Goal: Task Accomplishment & Management: Manage account settings

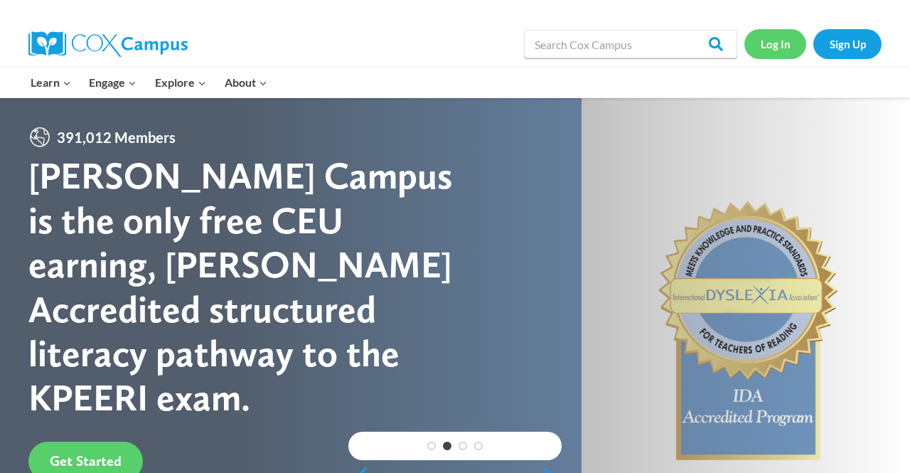
click at [782, 48] on link "Log In" at bounding box center [776, 43] width 62 height 29
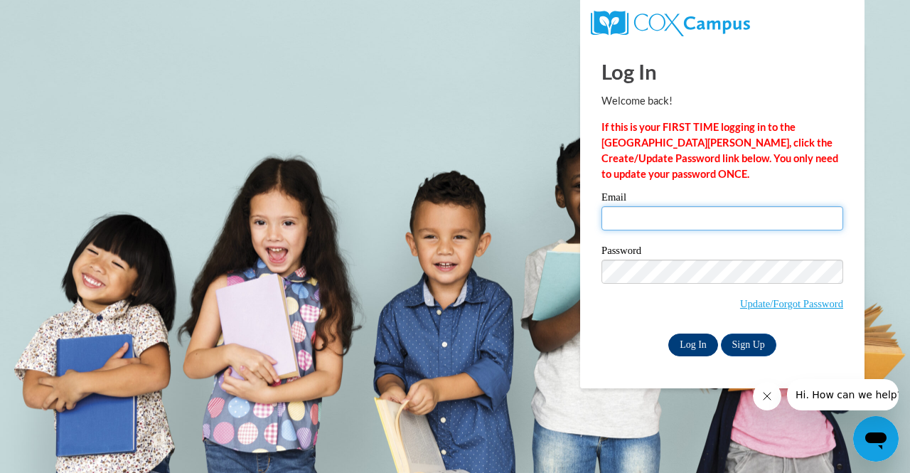
type input "kkorb@grafton.k12.wi.us"
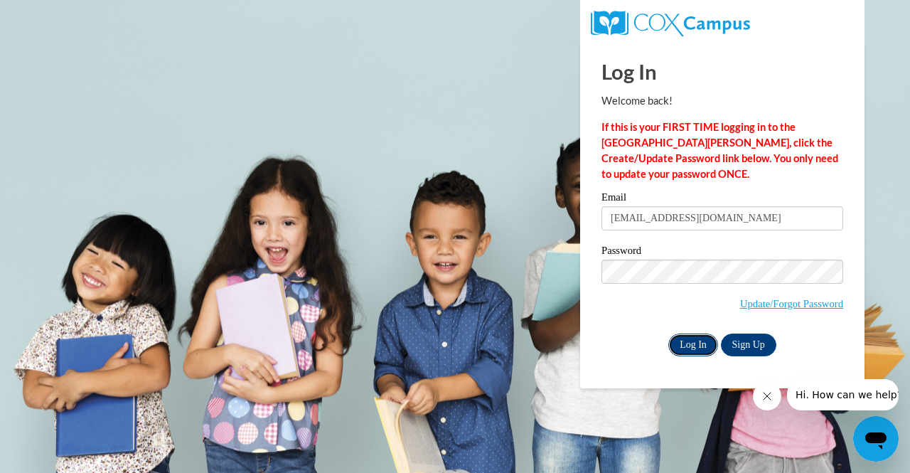
click at [689, 345] on input "Log In" at bounding box center [694, 345] width 50 height 23
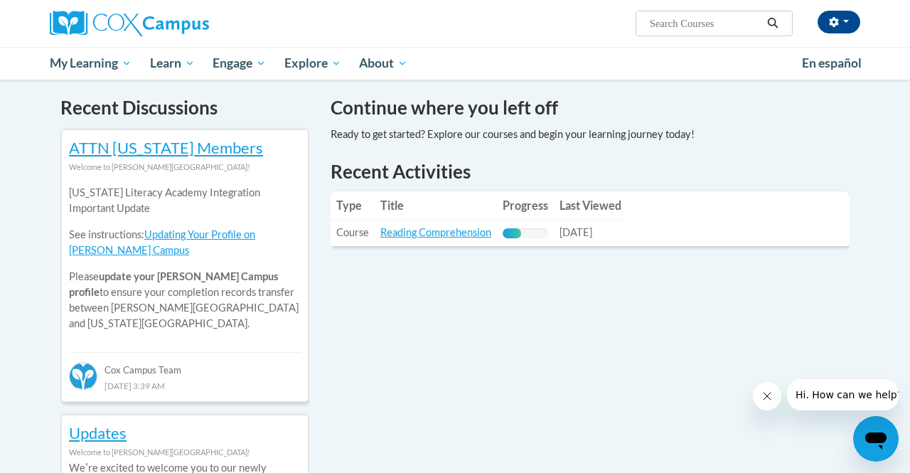
scroll to position [431, 0]
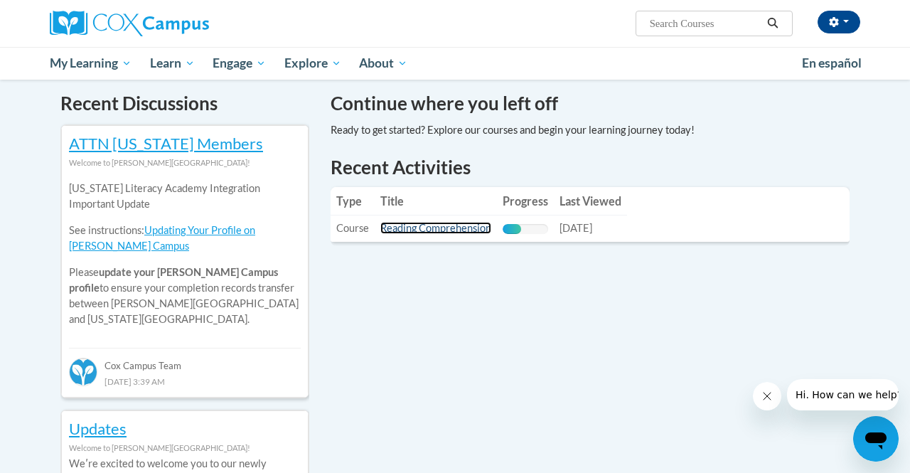
click at [427, 228] on link "Reading Comprehension" at bounding box center [436, 228] width 111 height 12
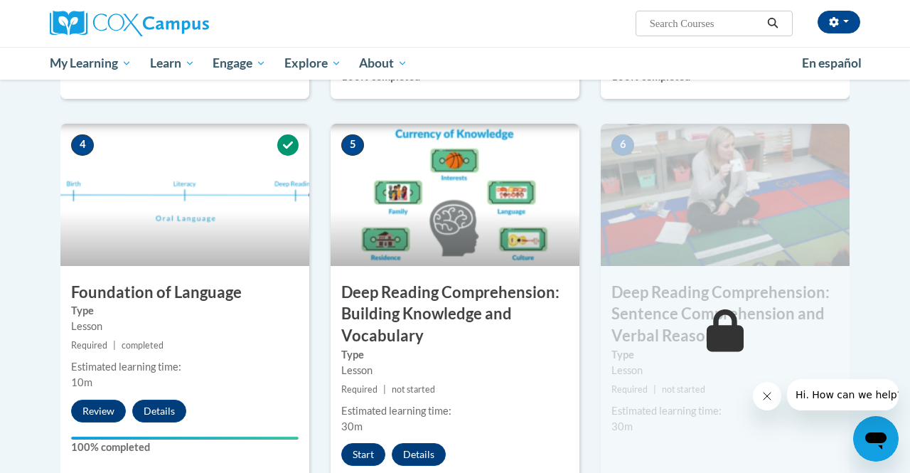
scroll to position [639, 0]
